Goal: Information Seeking & Learning: Learn about a topic

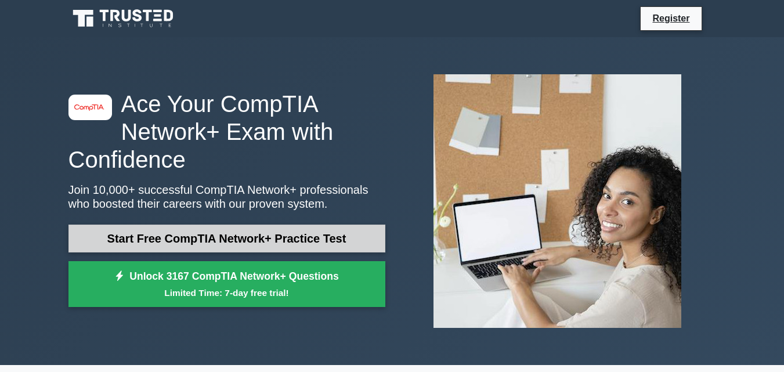
click at [238, 238] on link "Start Free CompTIA Network+ Practice Test" at bounding box center [226, 238] width 317 height 28
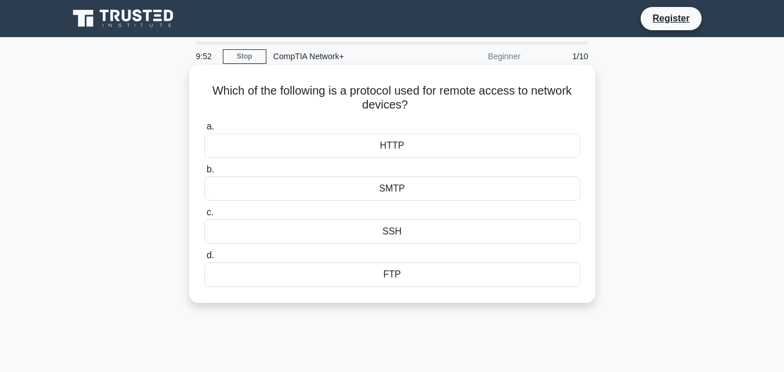
click at [394, 233] on div "SSH" at bounding box center [392, 231] width 376 height 24
click at [204, 216] on input "c. SSH" at bounding box center [204, 213] width 0 height 8
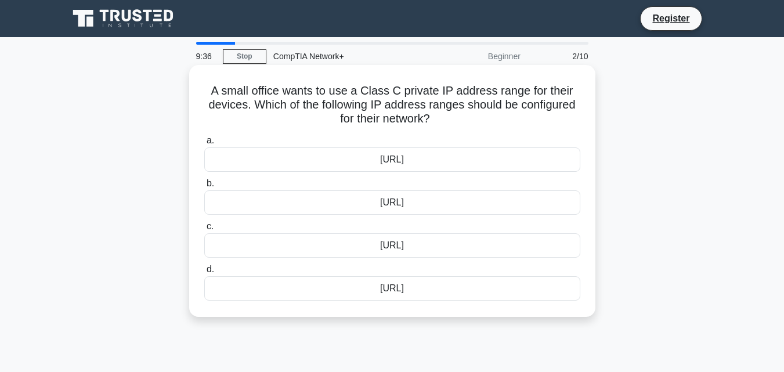
click at [418, 202] on div "192.168.0.0/16" at bounding box center [392, 202] width 376 height 24
click at [204, 187] on input "b. 192.168.0.0/16" at bounding box center [204, 184] width 0 height 8
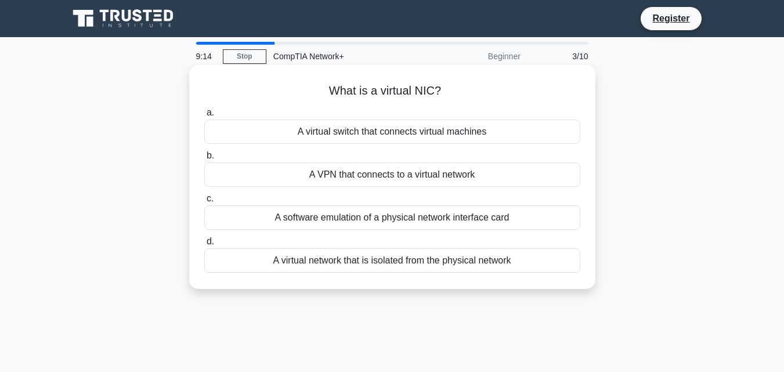
drag, startPoint x: 444, startPoint y: 90, endPoint x: 318, endPoint y: 90, distance: 126.4
click at [318, 90] on h5 "What is a virtual NIC? .spinner_0XTQ{transform-origin:center;animation:spinner_…" at bounding box center [392, 91] width 378 height 15
click at [251, 256] on div "A virtual network that is isolated from the physical network" at bounding box center [392, 260] width 376 height 24
click at [204, 245] on input "d. A virtual network that is isolated from the physical network" at bounding box center [204, 242] width 0 height 8
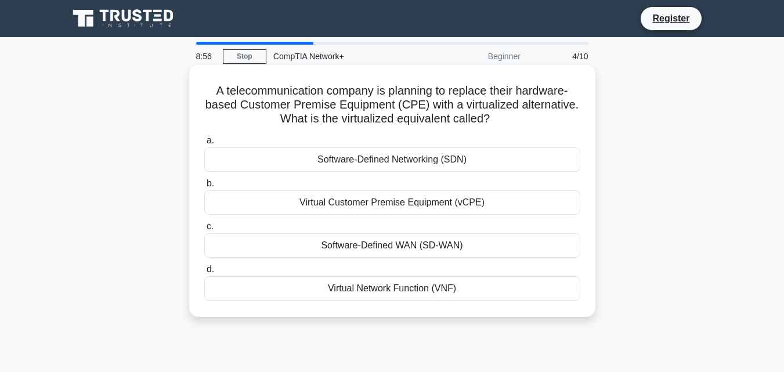
click at [413, 201] on div "Virtual Customer Premise Equipment (vCPE)" at bounding box center [392, 202] width 376 height 24
click at [204, 187] on input "b. Virtual Customer Premise Equipment (vCPE)" at bounding box center [204, 184] width 0 height 8
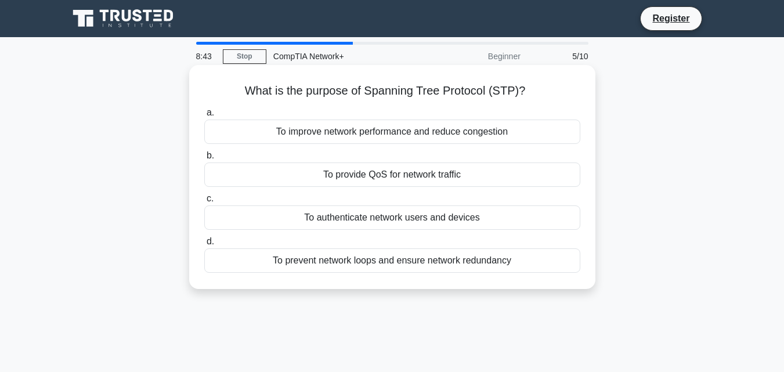
click at [360, 266] on div "To prevent network loops and ensure network redundancy" at bounding box center [392, 260] width 376 height 24
click at [204, 245] on input "d. To prevent network loops and ensure network redundancy" at bounding box center [204, 242] width 0 height 8
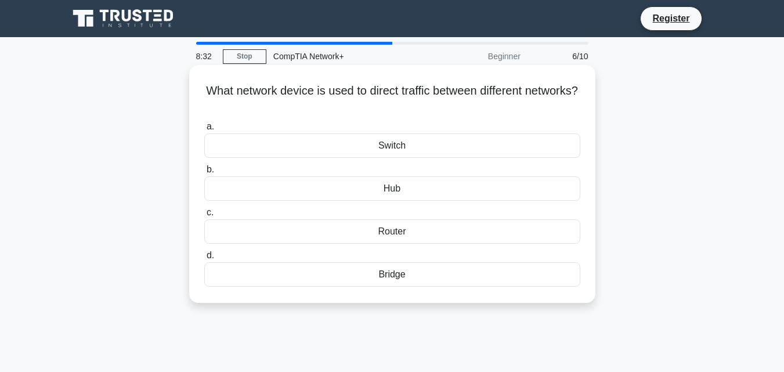
click at [392, 278] on div "Bridge" at bounding box center [392, 274] width 376 height 24
click at [204, 259] on input "d. Bridge" at bounding box center [204, 256] width 0 height 8
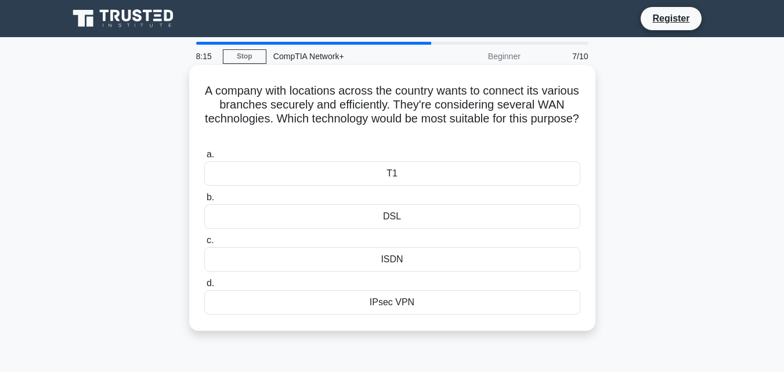
click at [405, 307] on div "IPsec VPN" at bounding box center [392, 302] width 376 height 24
click at [204, 287] on input "d. IPsec VPN" at bounding box center [204, 284] width 0 height 8
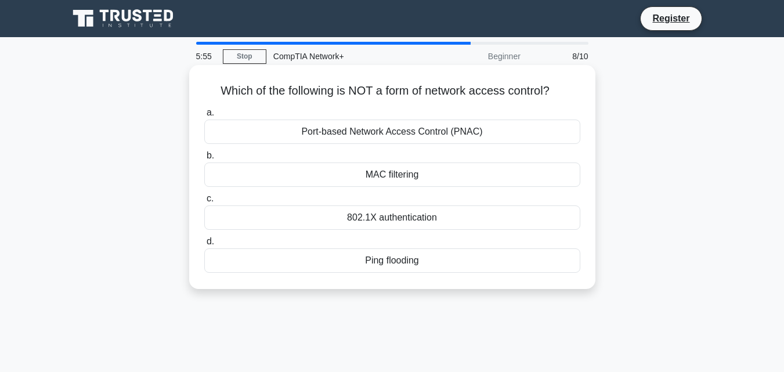
click at [395, 175] on div "MAC filtering" at bounding box center [392, 174] width 376 height 24
click at [204, 160] on input "b. MAC filtering" at bounding box center [204, 156] width 0 height 8
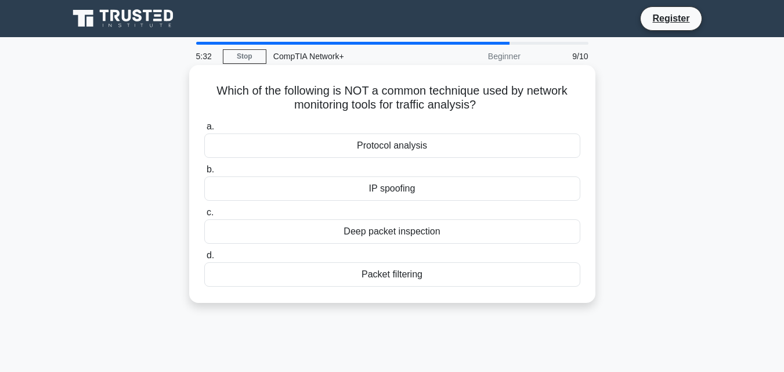
click at [423, 233] on div "Deep packet inspection" at bounding box center [392, 231] width 376 height 24
click at [204, 216] on input "c. Deep packet inspection" at bounding box center [204, 213] width 0 height 8
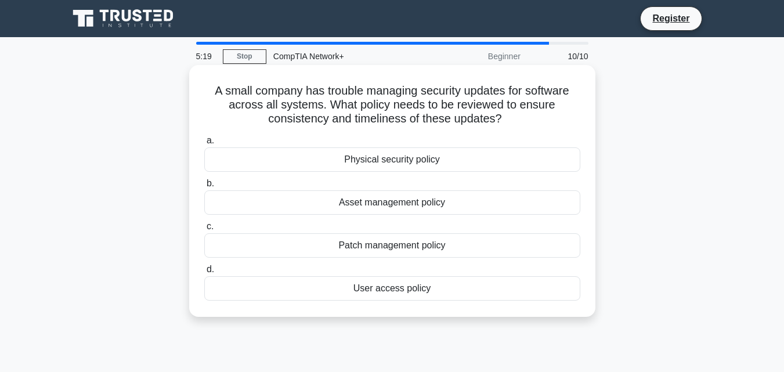
click at [436, 245] on div "Patch management policy" at bounding box center [392, 245] width 376 height 24
click at [204, 230] on input "c. Patch management policy" at bounding box center [204, 227] width 0 height 8
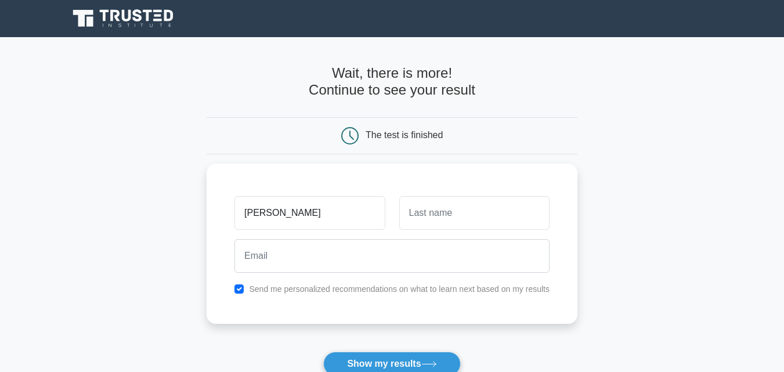
type input "[PERSON_NAME]"
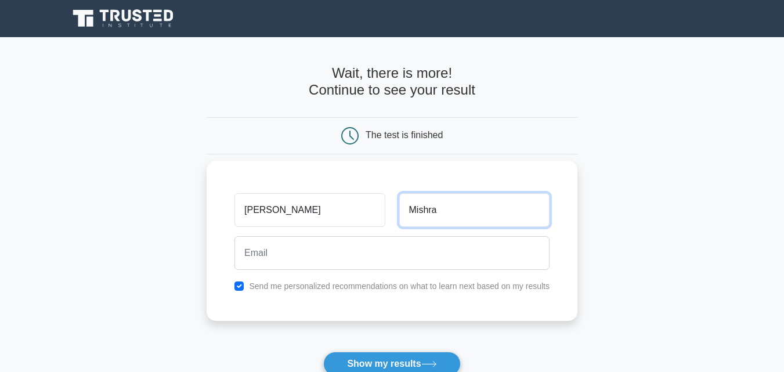
type input "Mishra"
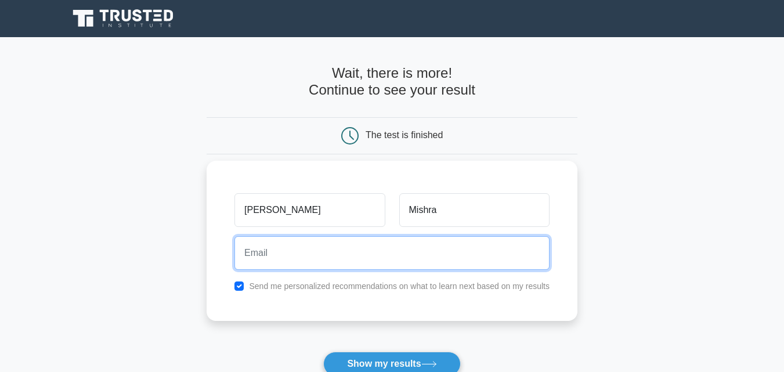
click at [314, 237] on input "email" at bounding box center [391, 253] width 315 height 34
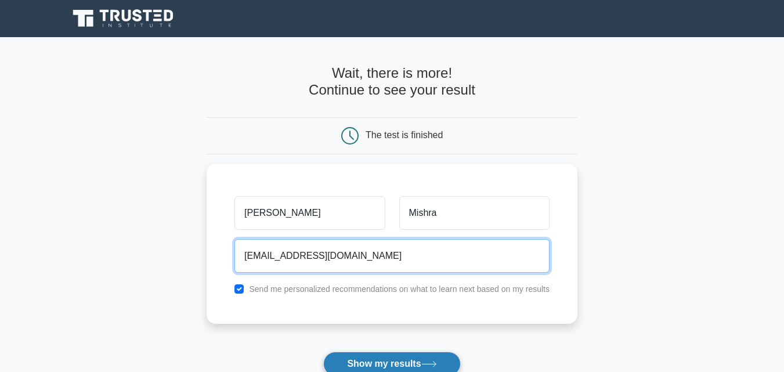
type input "akhileshmishra8178@gmail.com"
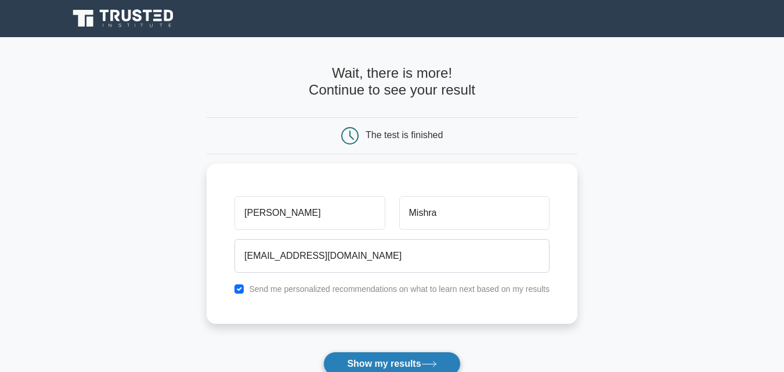
click at [403, 358] on button "Show my results" at bounding box center [391, 363] width 137 height 24
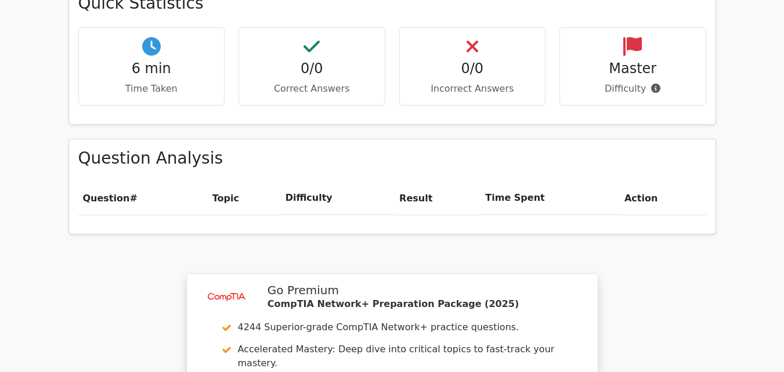
scroll to position [696, 0]
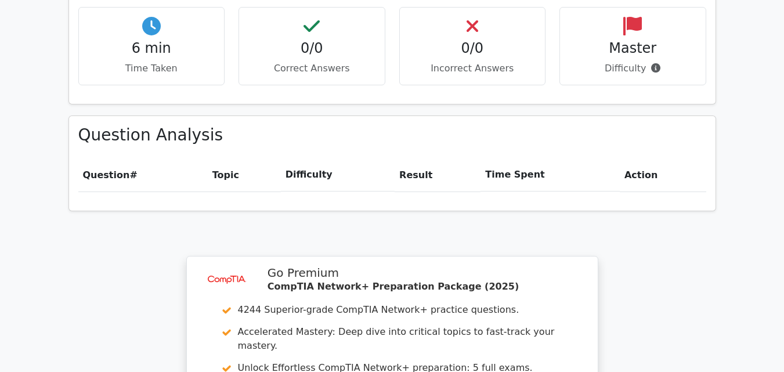
click at [293, 158] on th "Difficulty" at bounding box center [338, 174] width 114 height 33
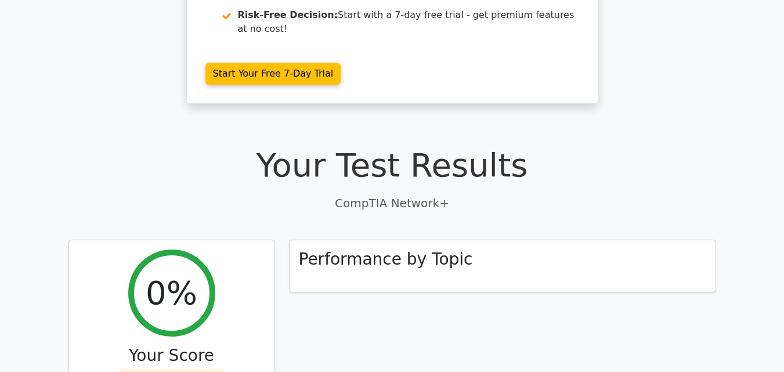
scroll to position [290, 0]
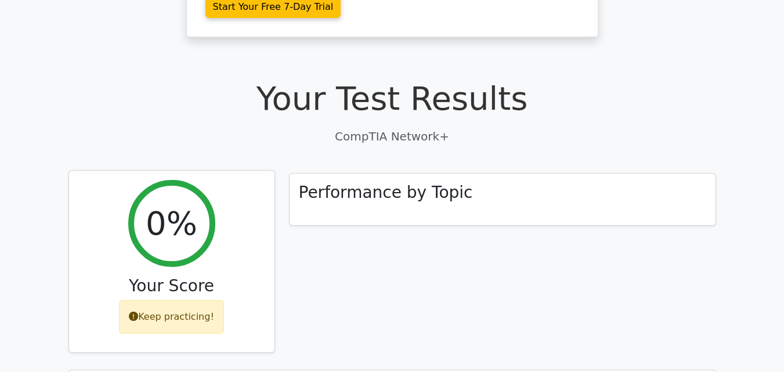
click at [193, 300] on div "Keep practicing!" at bounding box center [171, 317] width 105 height 34
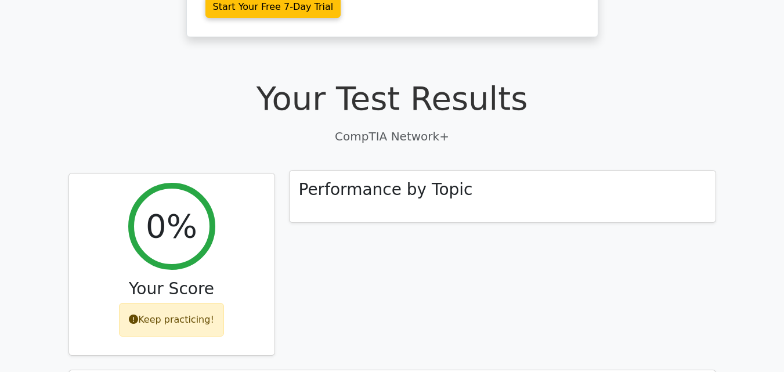
click at [382, 180] on h3 "Performance by Topic" at bounding box center [386, 190] width 174 height 20
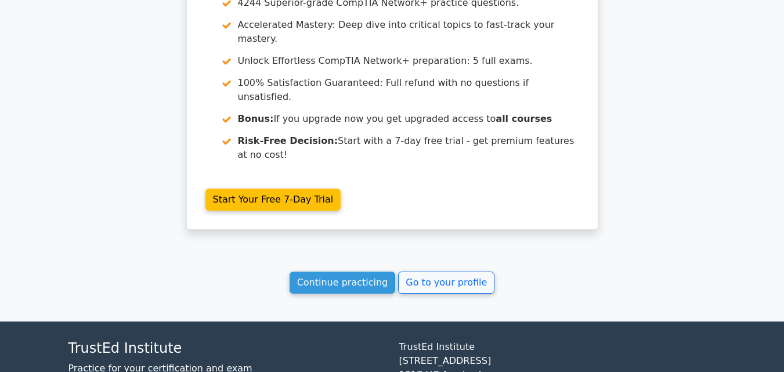
scroll to position [1006, 0]
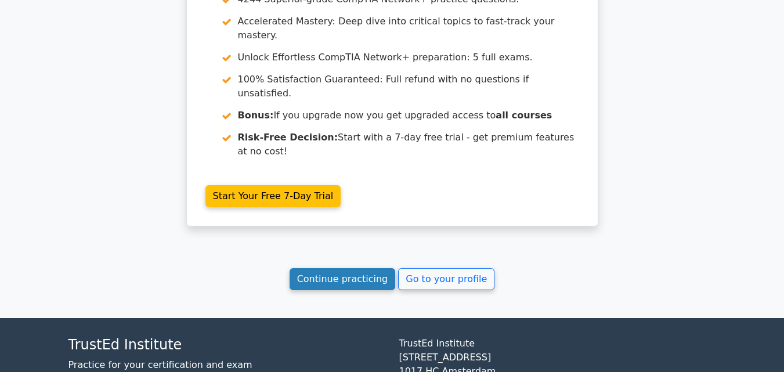
click at [369, 268] on link "Continue practicing" at bounding box center [342, 279] width 106 height 22
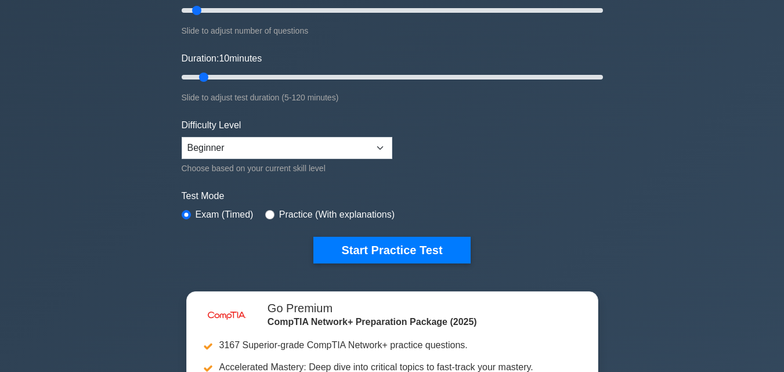
scroll to position [290, 0]
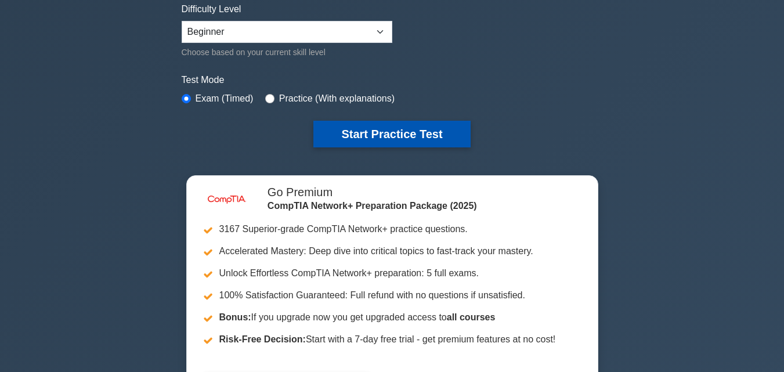
click at [428, 140] on button "Start Practice Test" at bounding box center [391, 134] width 157 height 27
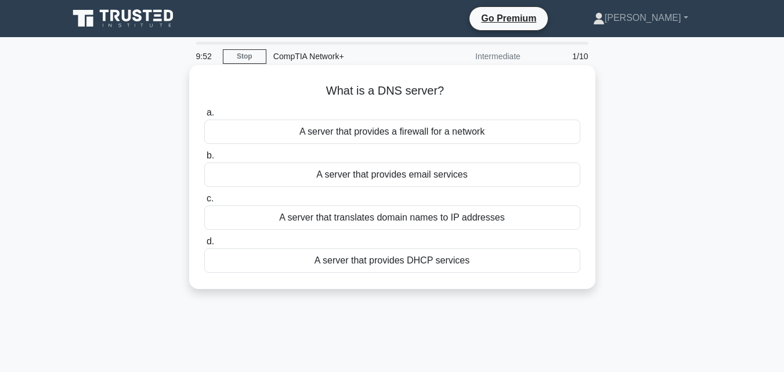
click at [414, 218] on div "A server that translates domain names to IP addresses" at bounding box center [392, 217] width 376 height 24
click at [204, 202] on input "c. A server that translates domain names to IP addresses" at bounding box center [204, 199] width 0 height 8
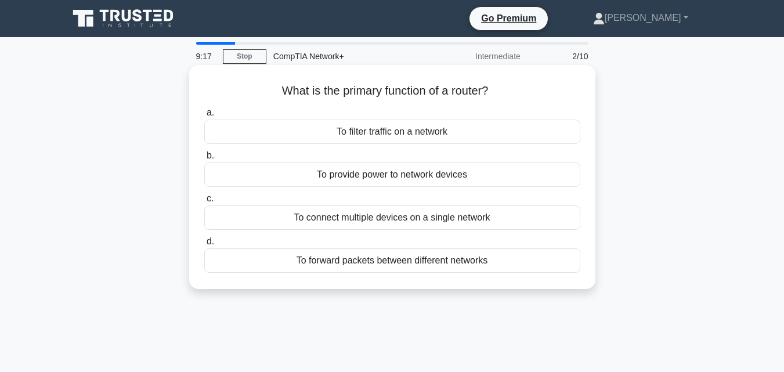
click at [441, 263] on div "To forward packets between different networks" at bounding box center [392, 260] width 376 height 24
click at [204, 245] on input "d. To forward packets between different networks" at bounding box center [204, 242] width 0 height 8
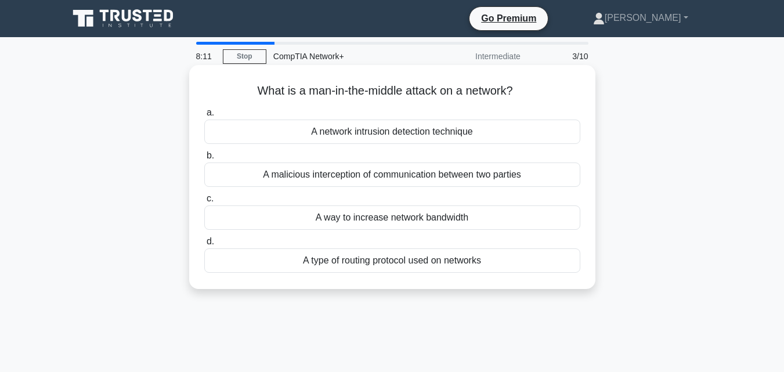
click at [423, 221] on div "A way to increase network bandwidth" at bounding box center [392, 217] width 376 height 24
click at [204, 202] on input "c. A way to increase network bandwidth" at bounding box center [204, 199] width 0 height 8
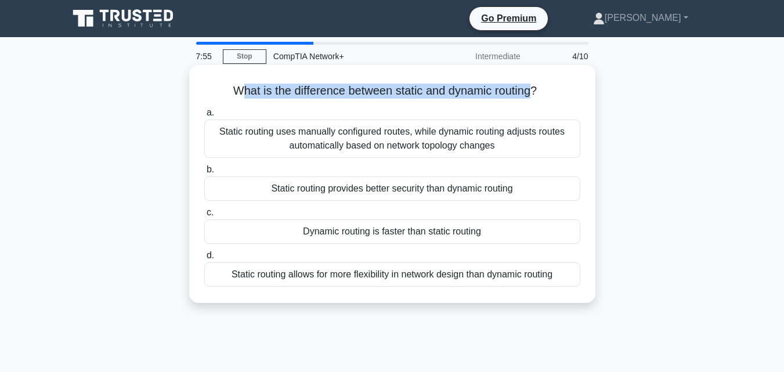
drag, startPoint x: 536, startPoint y: 87, endPoint x: 235, endPoint y: 95, distance: 301.1
click at [235, 95] on h5 "What is the difference between static and dynamic routing? .spinner_0XTQ{transf…" at bounding box center [392, 91] width 378 height 15
copy h5 "hat is the difference between static and dynamic routing"
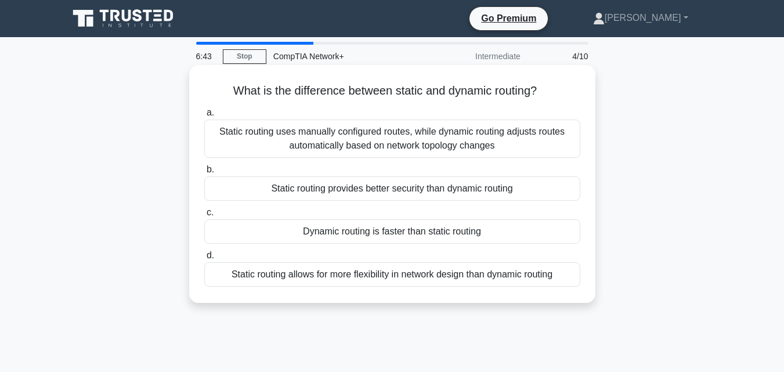
click at [334, 140] on div "Static routing uses manually configured routes, while dynamic routing adjusts r…" at bounding box center [392, 138] width 376 height 38
click at [204, 117] on input "a. Static routing uses manually configured routes, while dynamic routing adjust…" at bounding box center [204, 113] width 0 height 8
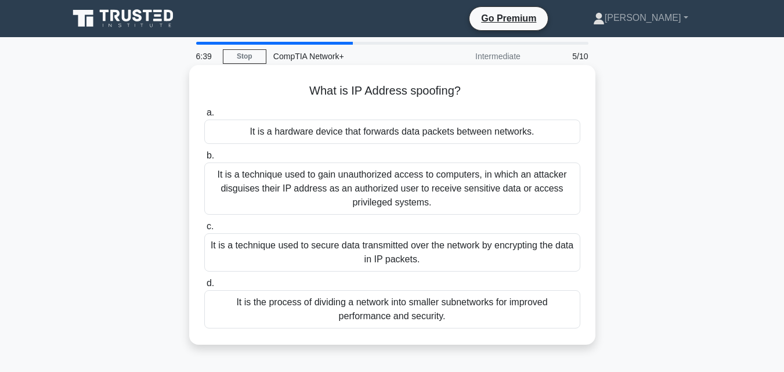
drag, startPoint x: 468, startPoint y: 85, endPoint x: 302, endPoint y: 85, distance: 166.5
click at [302, 85] on h5 "What is IP Address spoofing? .spinner_0XTQ{transform-origin:center;animation:sp…" at bounding box center [392, 91] width 378 height 15
copy h5 "What is IP Address spoofing?"
click at [396, 317] on div "It is the process of dividing a network into smaller subnetworks for improved p…" at bounding box center [392, 309] width 376 height 38
click at [204, 287] on input "d. It is the process of dividing a network into smaller subnetworks for improve…" at bounding box center [204, 284] width 0 height 8
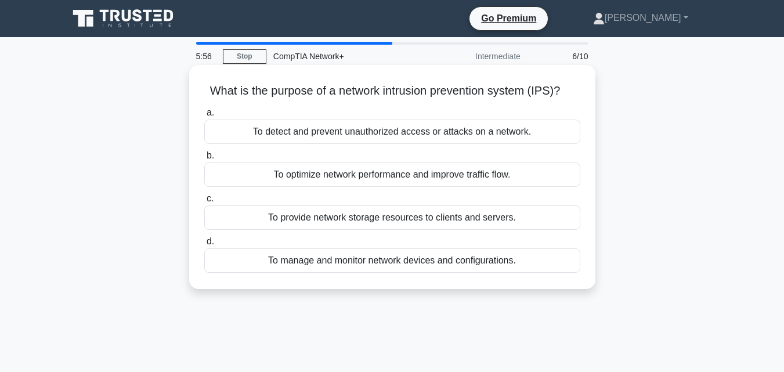
click at [357, 265] on div "To manage and monitor network devices and configurations." at bounding box center [392, 260] width 376 height 24
click at [204, 245] on input "d. To manage and monitor network devices and configurations." at bounding box center [204, 242] width 0 height 8
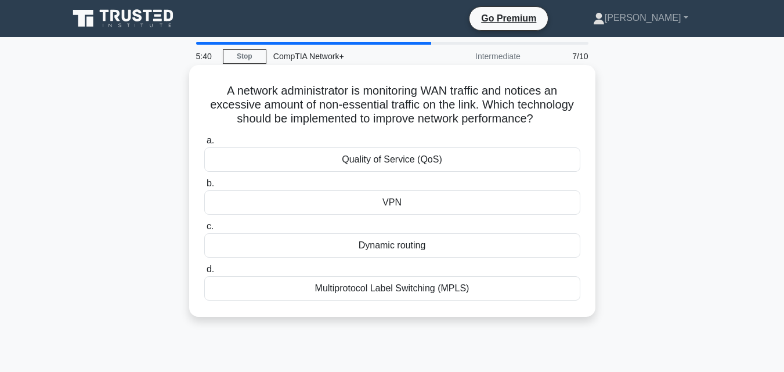
click at [389, 157] on div "Quality of Service (QoS)" at bounding box center [392, 159] width 376 height 24
click at [204, 144] on input "a. Quality of Service (QoS)" at bounding box center [204, 141] width 0 height 8
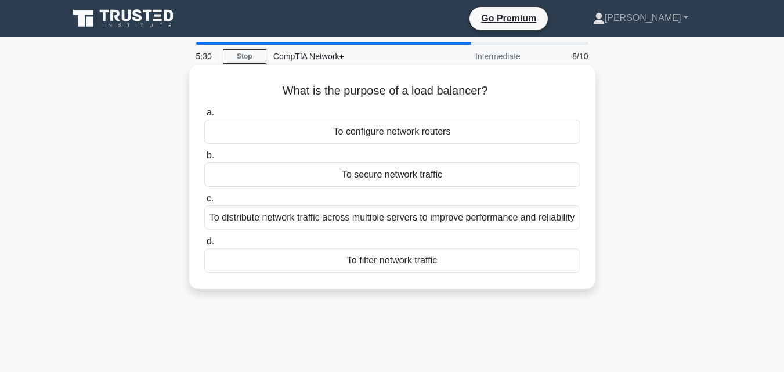
click at [373, 223] on div "To distribute network traffic across multiple servers to improve performance an…" at bounding box center [392, 217] width 376 height 24
click at [204, 202] on input "c. To distribute network traffic across multiple servers to improve performance…" at bounding box center [204, 199] width 0 height 8
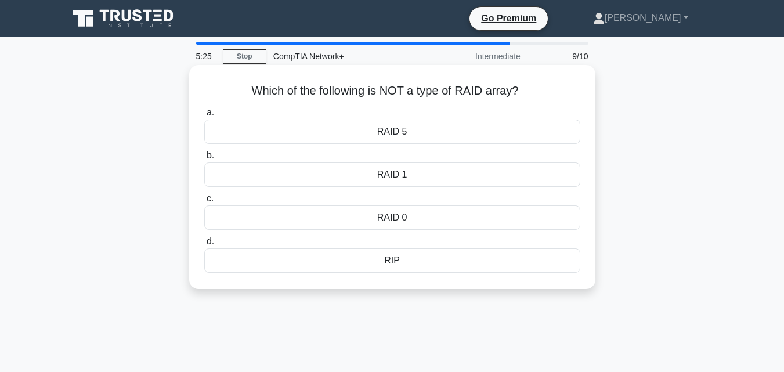
click at [405, 260] on div "RIP" at bounding box center [392, 260] width 376 height 24
click at [204, 245] on input "d. RIP" at bounding box center [204, 242] width 0 height 8
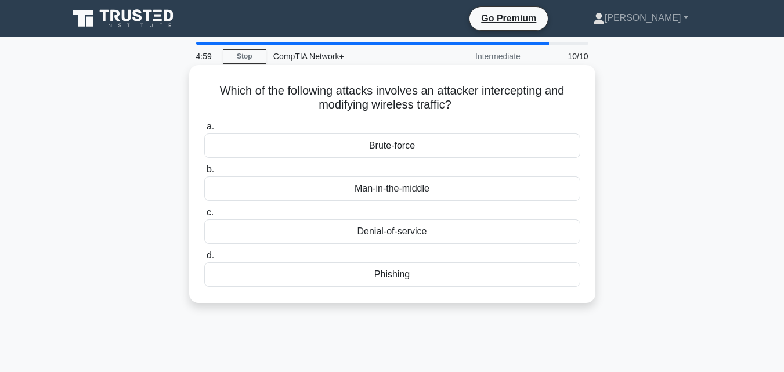
click at [399, 278] on div "Phishing" at bounding box center [392, 274] width 376 height 24
click at [204, 259] on input "d. Phishing" at bounding box center [204, 256] width 0 height 8
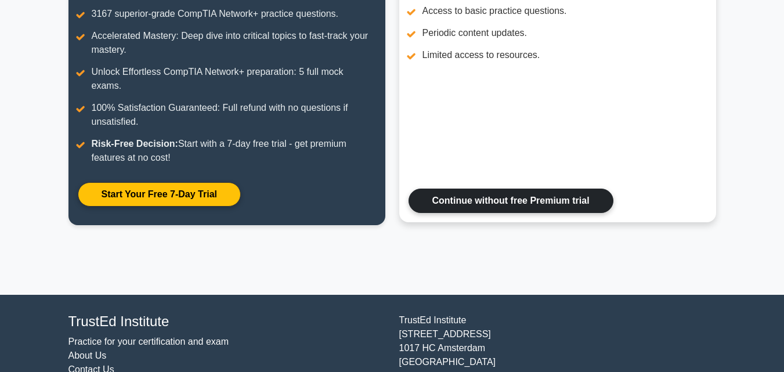
scroll to position [232, 0]
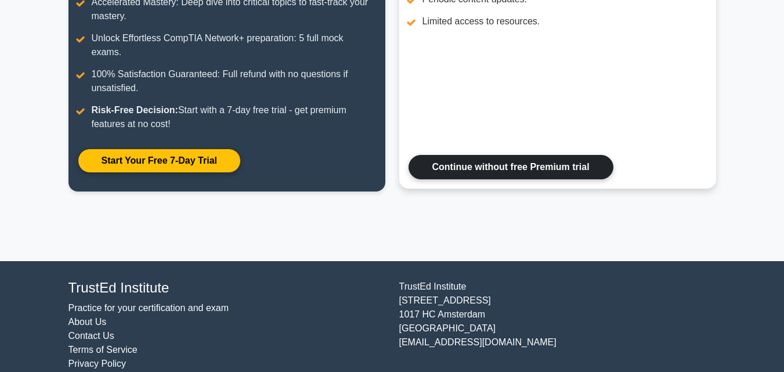
click at [503, 155] on link "Continue without free Premium trial" at bounding box center [510, 167] width 205 height 24
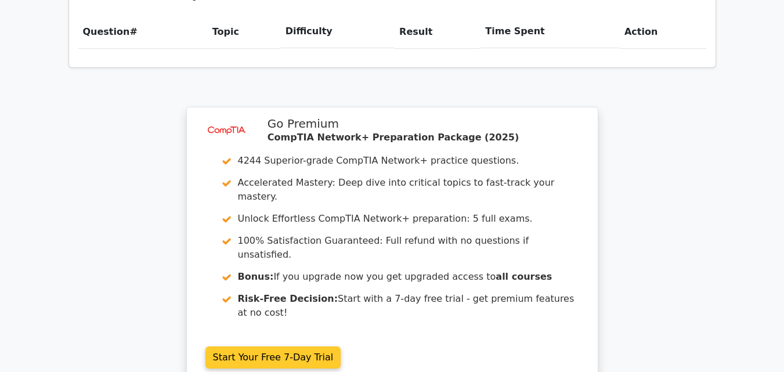
scroll to position [870, 0]
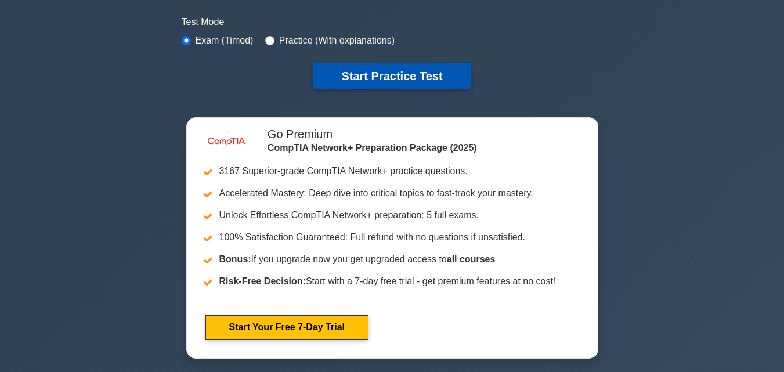
scroll to position [406, 0]
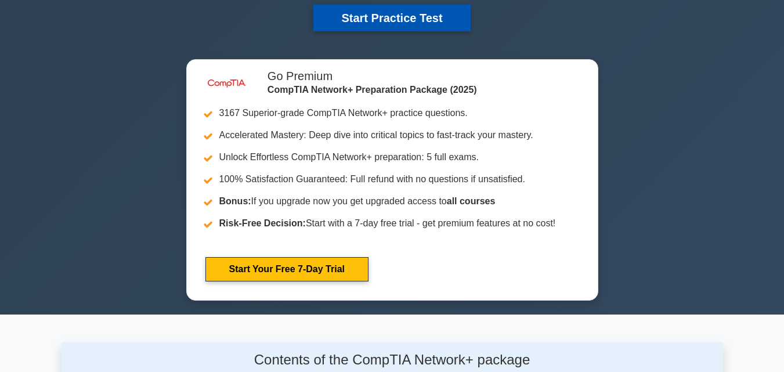
click at [391, 18] on button "Start Practice Test" at bounding box center [391, 18] width 157 height 27
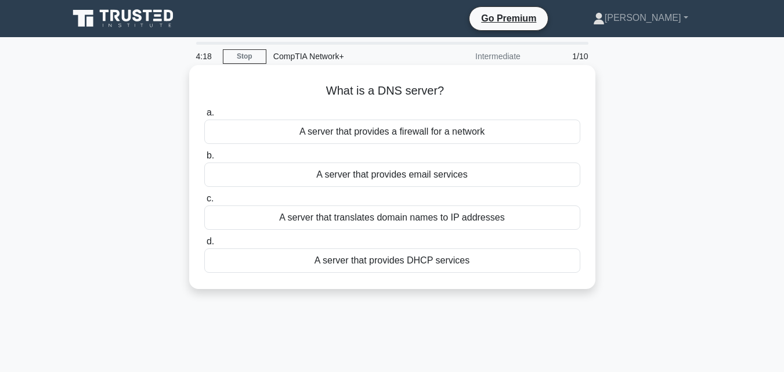
click at [373, 219] on div "A server that translates domain names to IP addresses" at bounding box center [392, 217] width 376 height 24
click at [204, 202] on input "c. A server that translates domain names to IP addresses" at bounding box center [204, 199] width 0 height 8
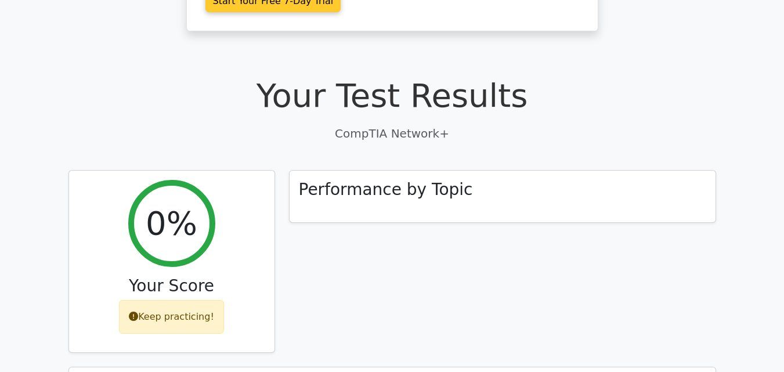
scroll to position [58, 0]
